Goal: Transaction & Acquisition: Purchase product/service

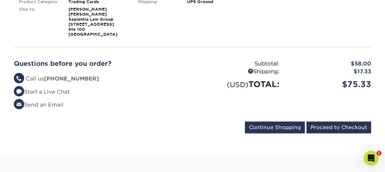
scroll to position [157, 0]
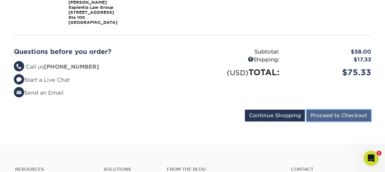
click at [335, 111] on input "Proceed to Checkout" at bounding box center [338, 116] width 65 height 12
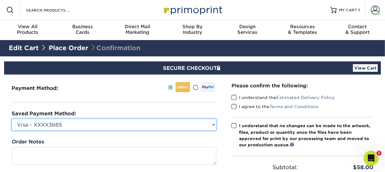
click at [214, 125] on select "Visa - XXXX3685 Visa - XXXX9111 MasterCard - XXXX9266 MasterCard - XXXX1932 New…" at bounding box center [114, 125] width 205 height 12
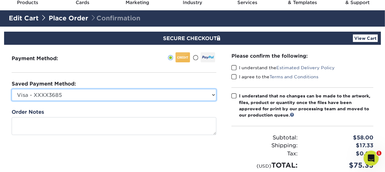
scroll to position [31, 0]
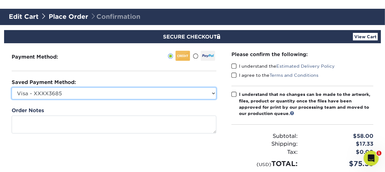
click at [213, 92] on select "Visa - XXXX3685 Visa - XXXX9111 MasterCard - XXXX9266 MasterCard - XXXX1932 New…" at bounding box center [114, 94] width 205 height 12
select select
click at [12, 88] on select "Visa - XXXX3685 Visa - XXXX9111 MasterCard - XXXX9266 MasterCard - XXXX1932 New…" at bounding box center [114, 94] width 205 height 12
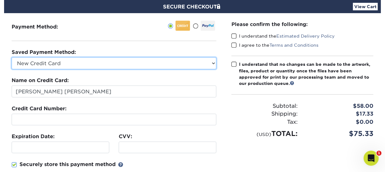
scroll to position [62, 0]
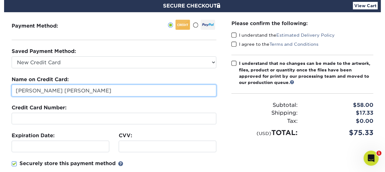
drag, startPoint x: 83, startPoint y: 87, endPoint x: 3, endPoint y: 92, distance: 79.6
click at [5, 91] on div "Payment Method:" at bounding box center [114, 117] width 220 height 210
type input "[PERSON_NAME]"
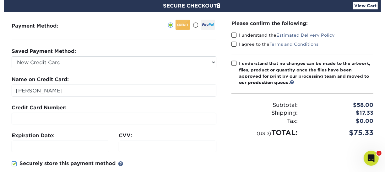
click at [57, 115] on div at bounding box center [114, 119] width 205 height 12
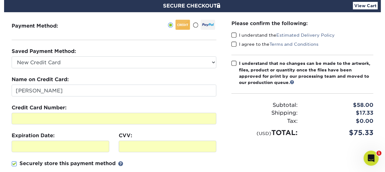
click at [232, 139] on div "Please confirm the following: I understand the Estimated Delivery Policy I agre…" at bounding box center [302, 117] width 157 height 210
click at [81, 125] on fieldset "Name on Credit Card: Terri Claycomb Credit Card Number: Expiration Date: CVV:" at bounding box center [114, 132] width 205 height 112
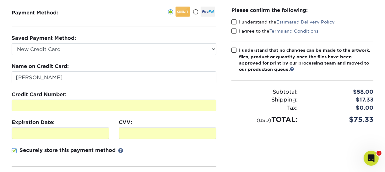
scroll to position [0, 0]
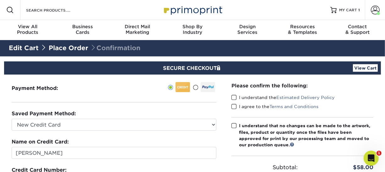
click at [233, 97] on span at bounding box center [233, 98] width 5 height 6
click at [0, 0] on input "I understand the Estimated Delivery Policy" at bounding box center [0, 0] width 0 height 0
click at [236, 106] on span at bounding box center [233, 107] width 5 height 6
click at [0, 0] on input "I agree to the Terms and Conditions" at bounding box center [0, 0] width 0 height 0
click at [233, 127] on span at bounding box center [233, 126] width 5 height 6
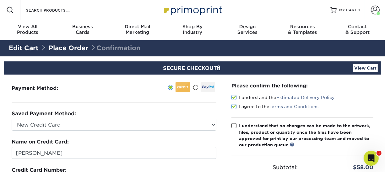
click at [0, 0] on input "I understand that no changes can be made to the artwork, files, product or quan…" at bounding box center [0, 0] width 0 height 0
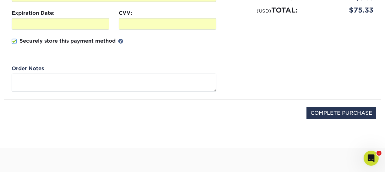
scroll to position [188, 0]
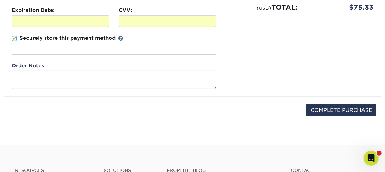
click at [344, 102] on div "COMPLETE PURCHASE" at bounding box center [192, 114] width 367 height 34
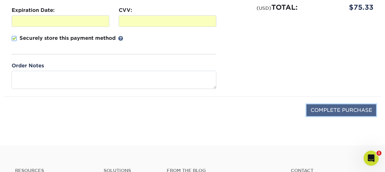
click at [345, 108] on input "COMPLETE PURCHASE" at bounding box center [341, 111] width 70 height 12
type input "PROCESSING, PLEASE WAIT..."
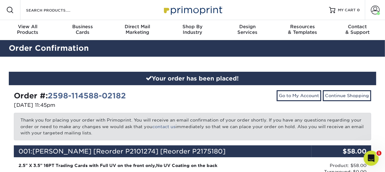
drag, startPoint x: 247, startPoint y: 107, endPoint x: 204, endPoint y: 112, distance: 43.0
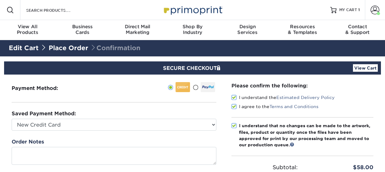
select select
click at [377, 10] on span at bounding box center [375, 10] width 9 height 9
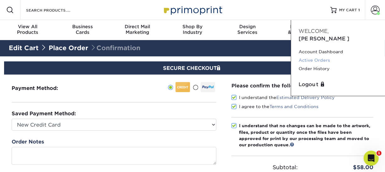
click at [315, 56] on link "Active Orders" at bounding box center [338, 60] width 79 height 8
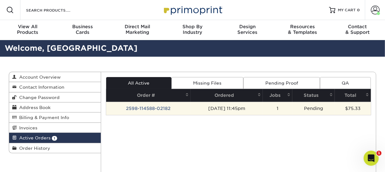
click at [211, 108] on td "[DATE] 11:45pm" at bounding box center [227, 108] width 72 height 13
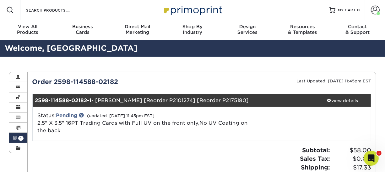
click at [72, 101] on strong "2598-114588-02182-1" at bounding box center [63, 101] width 57 height 6
click at [330, 99] on span at bounding box center [329, 100] width 4 height 4
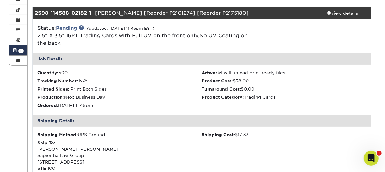
scroll to position [125, 0]
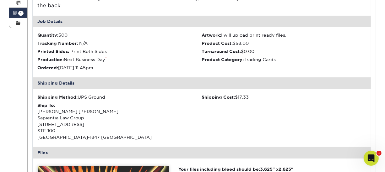
click at [301, 119] on div "Shipping Method: UPS Ground Shipping Cost: $17.33 Ship To: [PERSON_NAME] [PERSO…" at bounding box center [202, 118] width 339 height 58
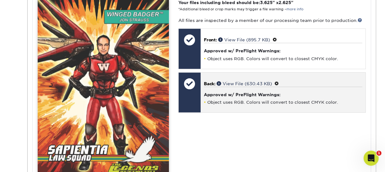
scroll to position [135, 0]
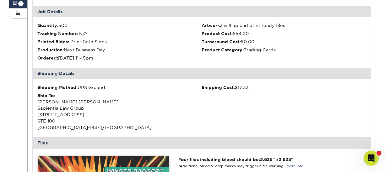
click at [288, 102] on div "Shipping Method: UPS Ground Shipping Cost: $17.33 Ship To: [PERSON_NAME] [PERSO…" at bounding box center [202, 108] width 339 height 58
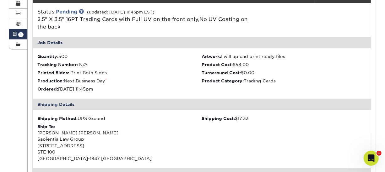
scroll to position [0, 0]
